Goal: Find specific page/section: Find specific page/section

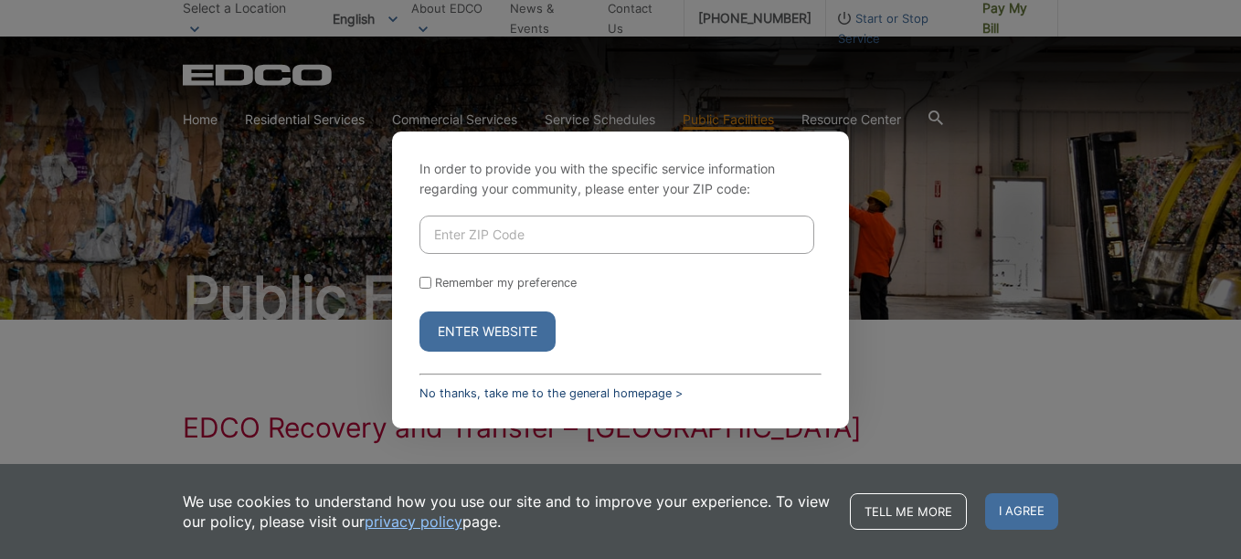
drag, startPoint x: 608, startPoint y: 398, endPoint x: 590, endPoint y: 398, distance: 17.4
click at [608, 398] on link "No thanks, take me to the general homepage >" at bounding box center [550, 394] width 263 height 14
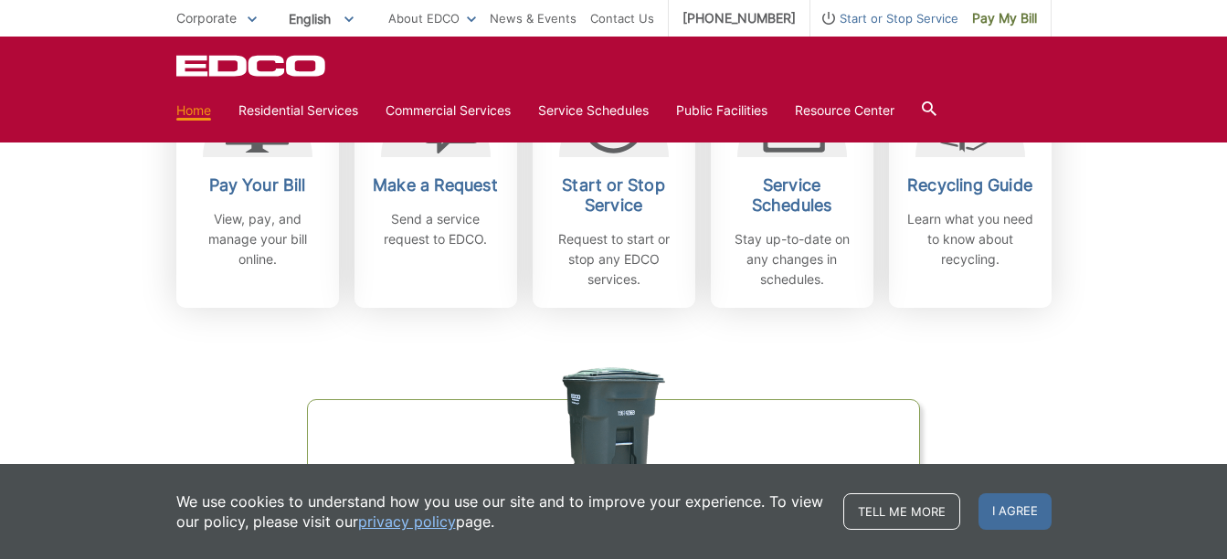
scroll to position [611, 0]
drag, startPoint x: 0, startPoint y: 0, endPoint x: 461, endPoint y: 370, distance: 591.5
click at [461, 370] on div "Organics Green Cart Challenge Are you sorting correctly? Test your knowledge an…" at bounding box center [613, 526] width 875 height 438
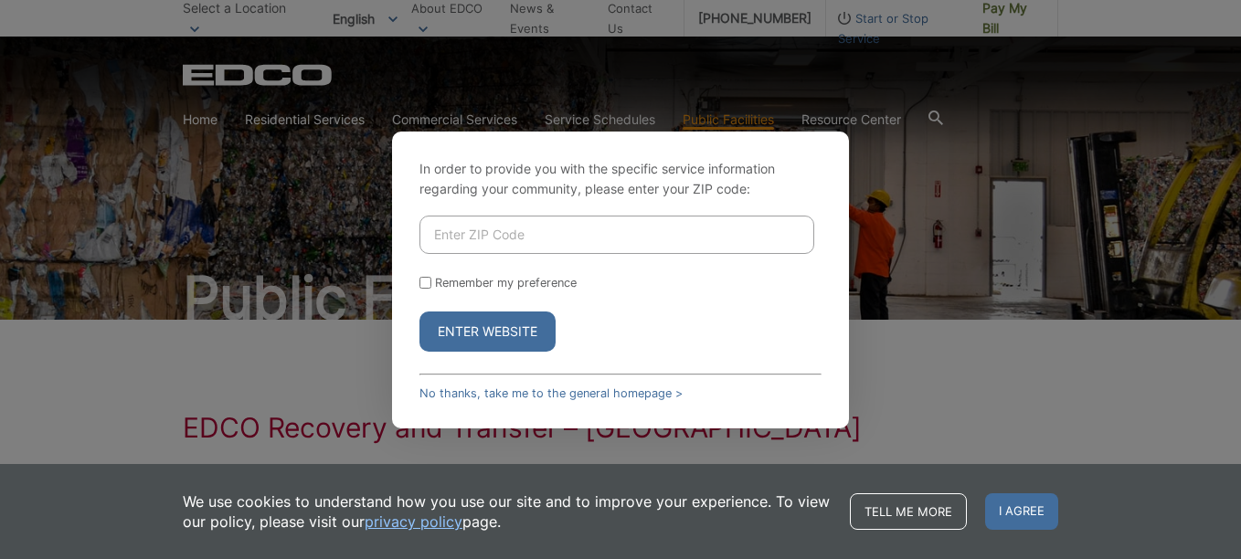
click at [467, 228] on input "Enter ZIP Code" at bounding box center [616, 235] width 395 height 38
type input "92109"
click at [484, 342] on button "Enter Website" at bounding box center [487, 332] width 136 height 40
click at [500, 229] on input "Enter ZIP Code" at bounding box center [616, 235] width 395 height 38
type input "92109"
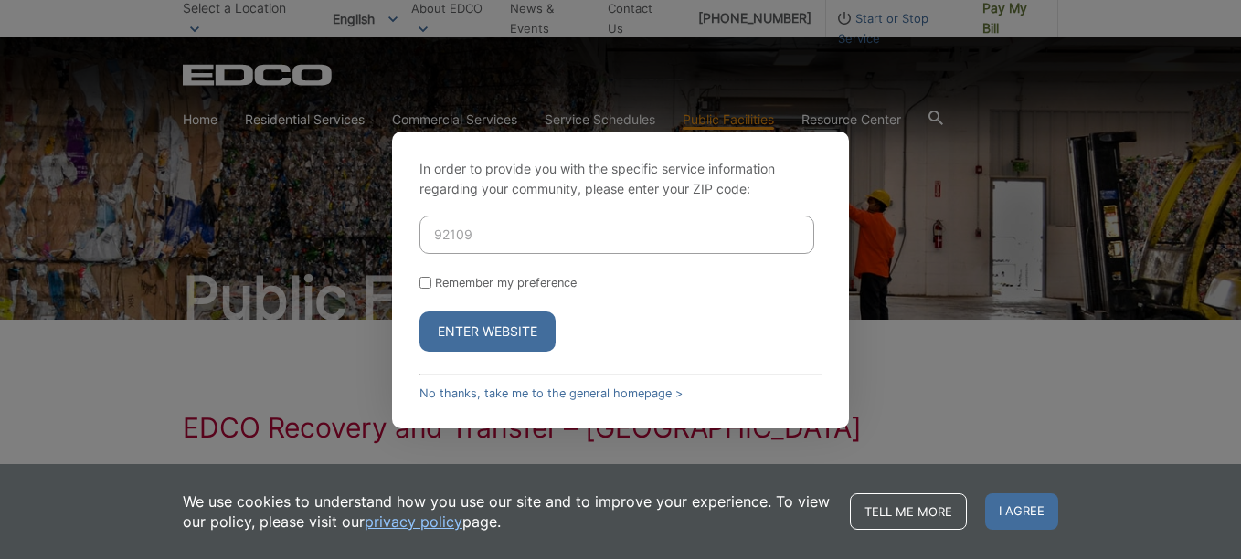
click at [419, 312] on button "Enter Website" at bounding box center [487, 332] width 136 height 40
click at [500, 229] on input "Enter ZIP Code" at bounding box center [616, 235] width 395 height 38
type input "92109"
click at [487, 281] on label "Remember my preference" at bounding box center [506, 283] width 142 height 14
click at [431, 281] on input "Remember my preference" at bounding box center [425, 283] width 12 height 12
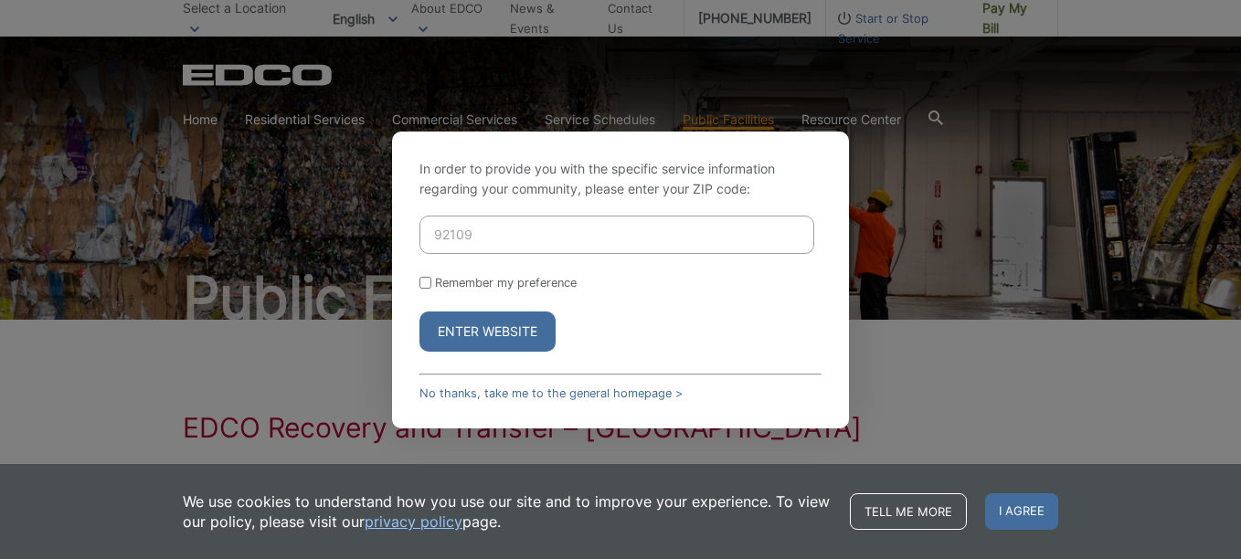
checkbox input "true"
click at [485, 314] on button "Enter Website" at bounding box center [487, 332] width 136 height 40
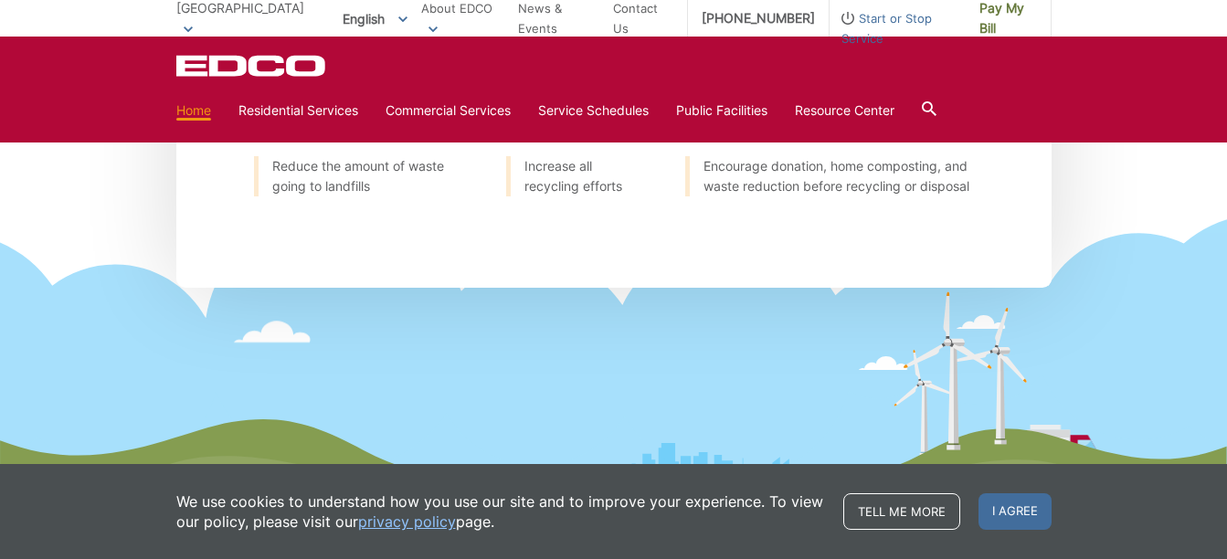
scroll to position [2356, 0]
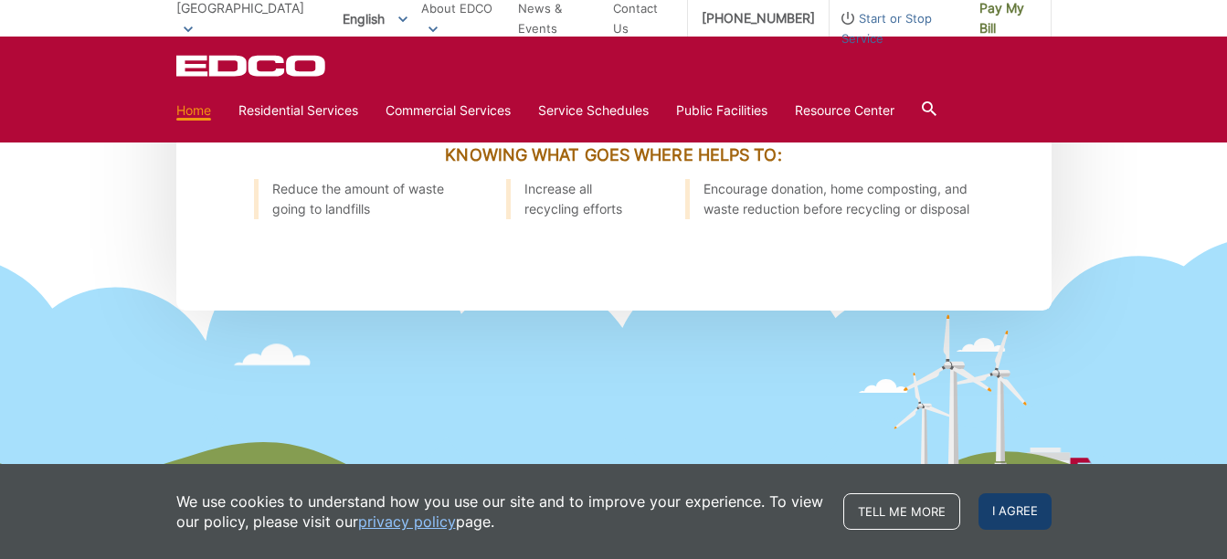
click at [1029, 513] on span "I agree" at bounding box center [1015, 511] width 73 height 37
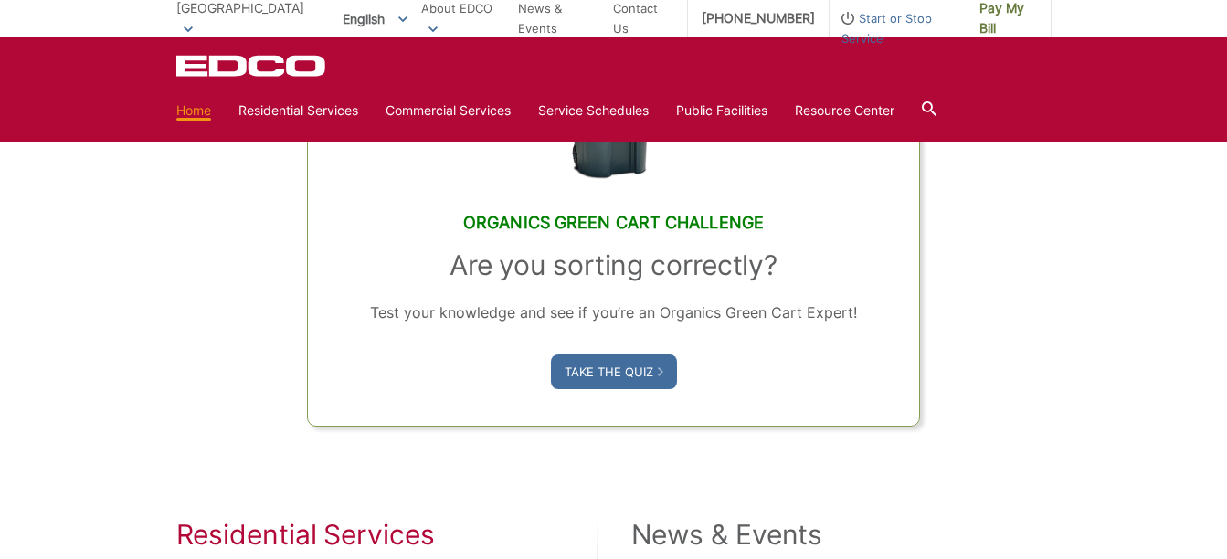
scroll to position [1121, 0]
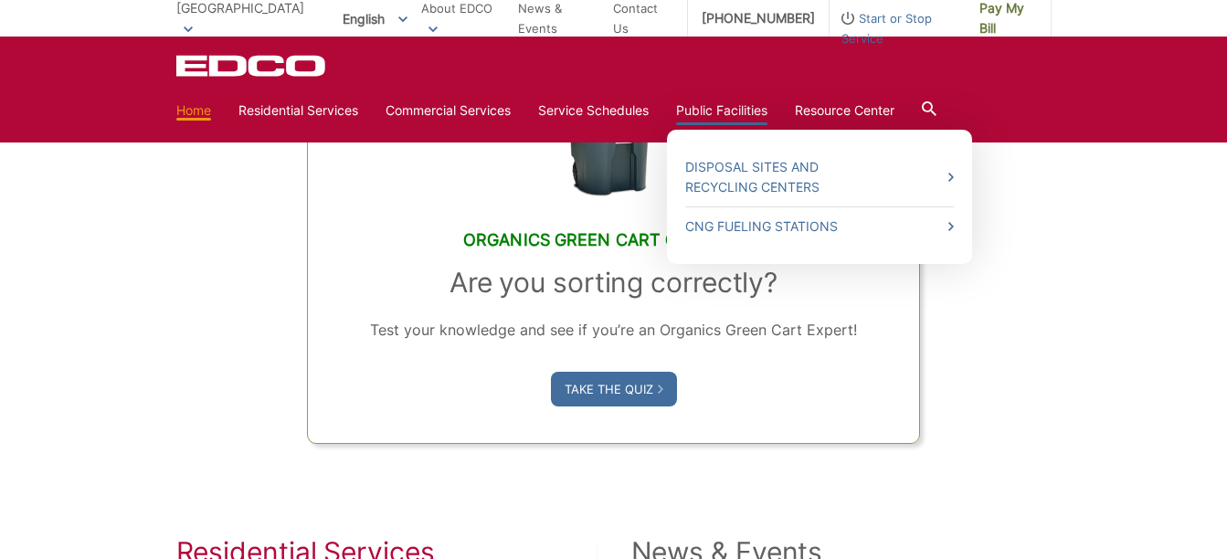
click at [737, 110] on link "Public Facilities" at bounding box center [721, 111] width 91 height 20
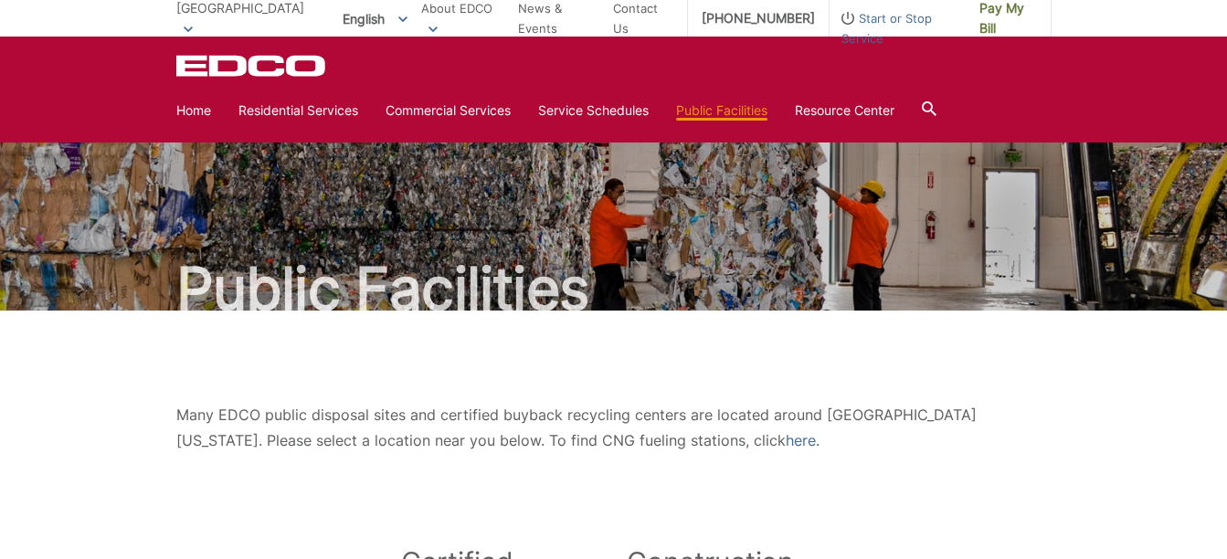
scroll to position [7, 0]
